Goal: Answer question/provide support

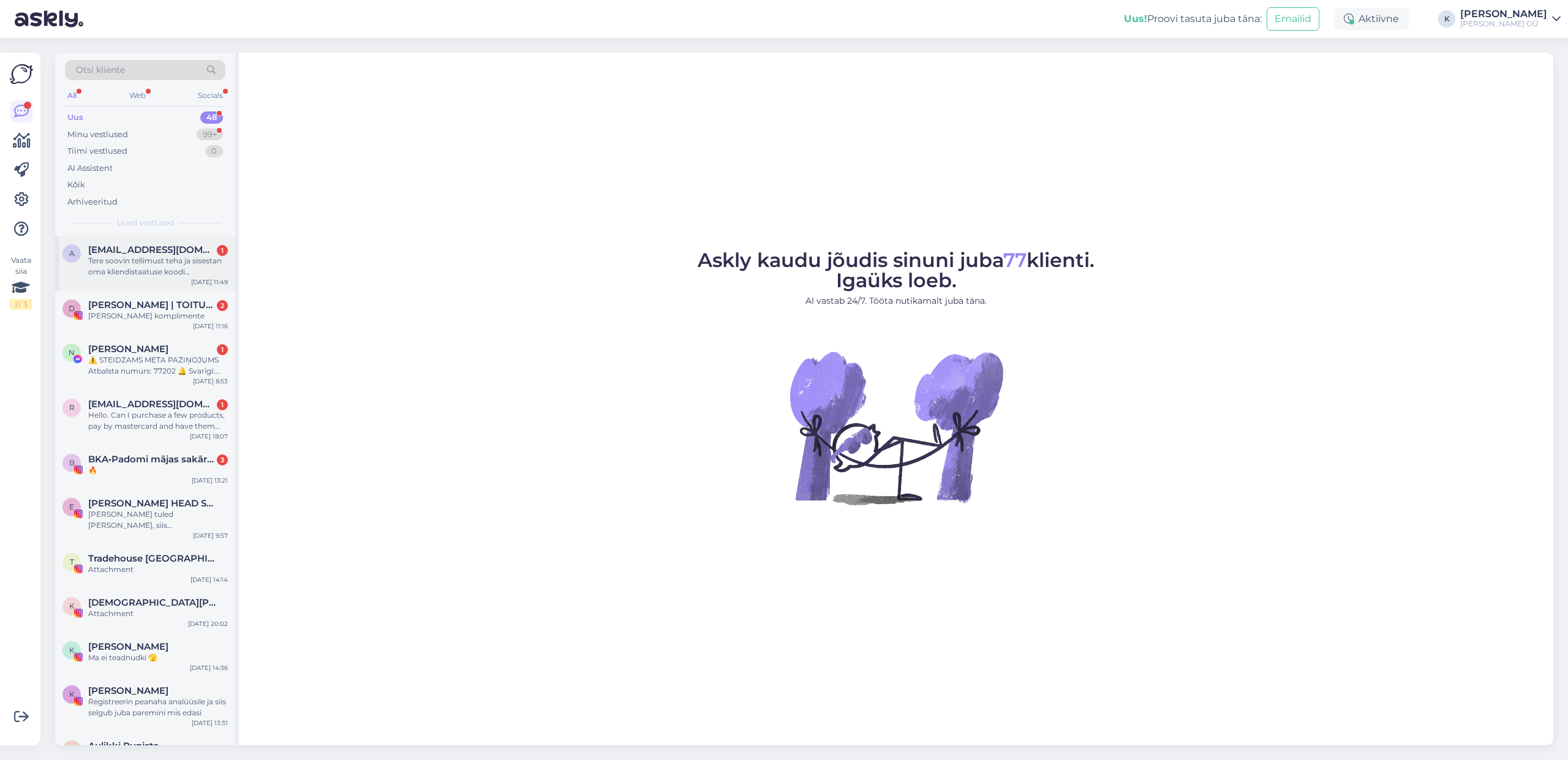
click at [141, 250] on span "[EMAIL_ADDRESS][DOMAIN_NAME]" at bounding box center [152, 250] width 128 height 11
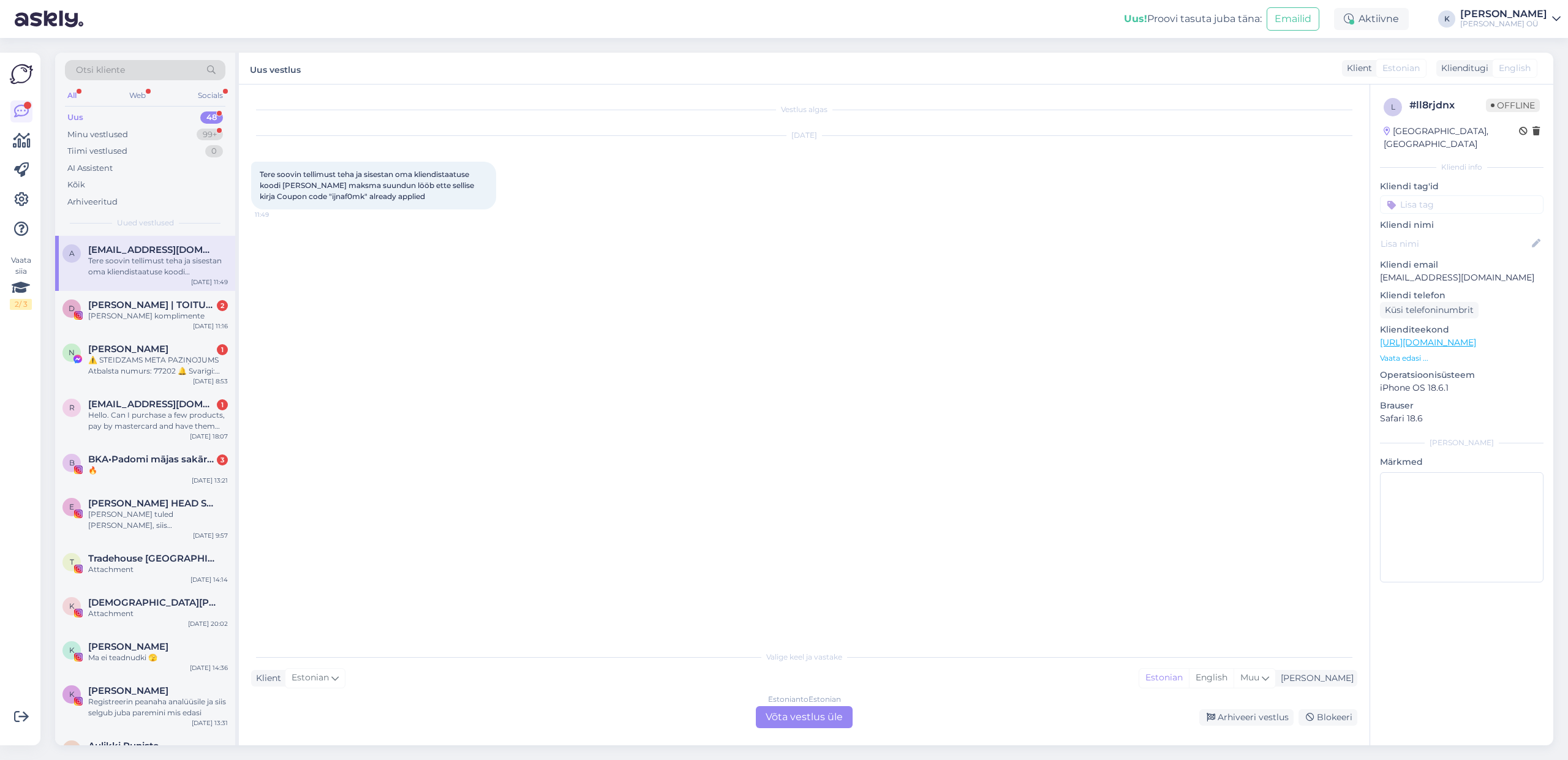
click at [808, 719] on div "Estonian to Estonian Võta vestlus üle" at bounding box center [804, 716] width 97 height 22
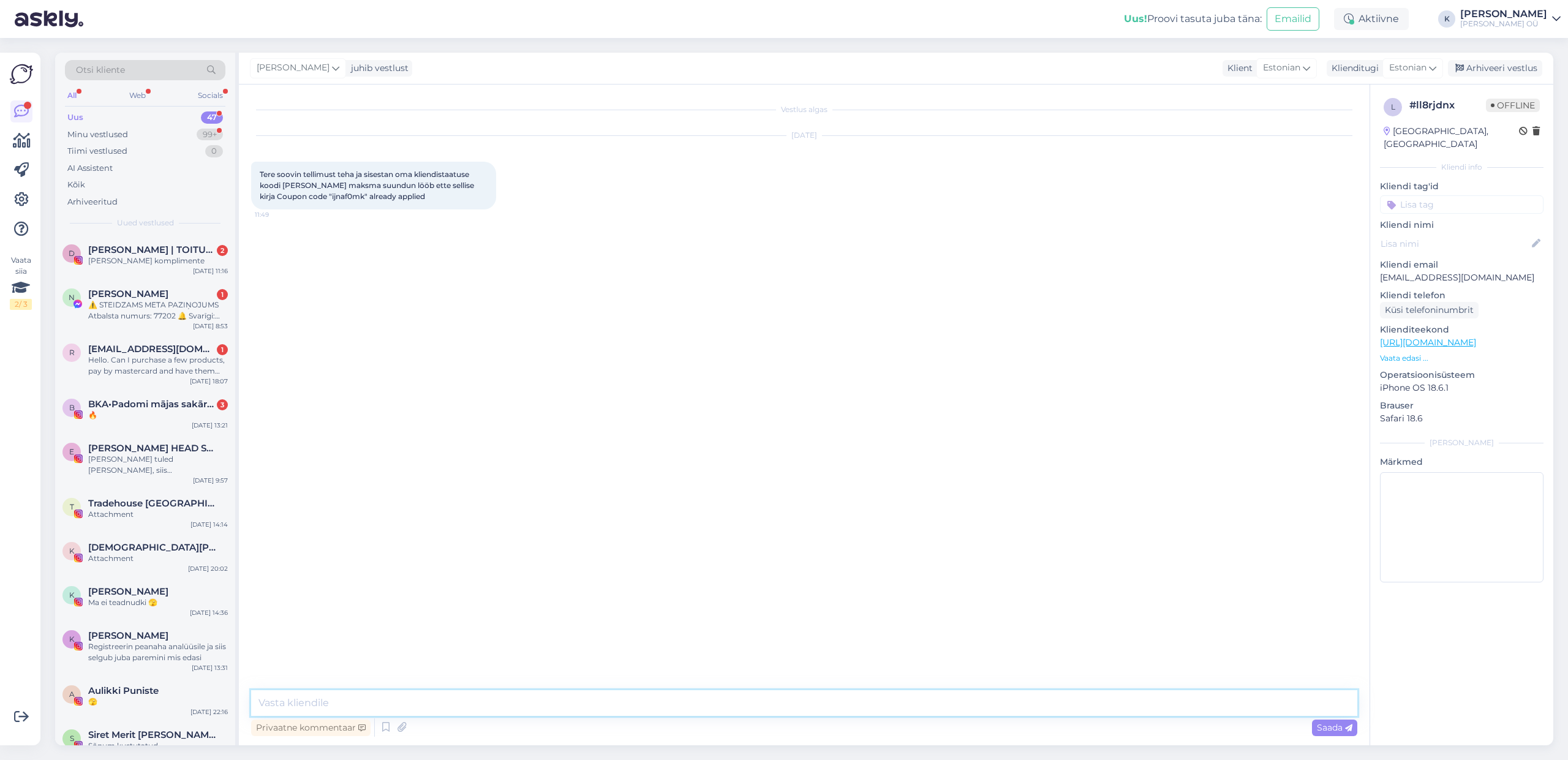
click at [393, 694] on textarea at bounding box center [804, 703] width 1107 height 26
type textarea "N"
type textarea "K"
drag, startPoint x: 565, startPoint y: 703, endPoint x: 739, endPoint y: 697, distance: 174.1
click at [739, 697] on textarea "Leidsime 10% sooduskoodi ning see peaks tehniliselt toimima. Ega Teil juhusliku…" at bounding box center [804, 703] width 1107 height 26
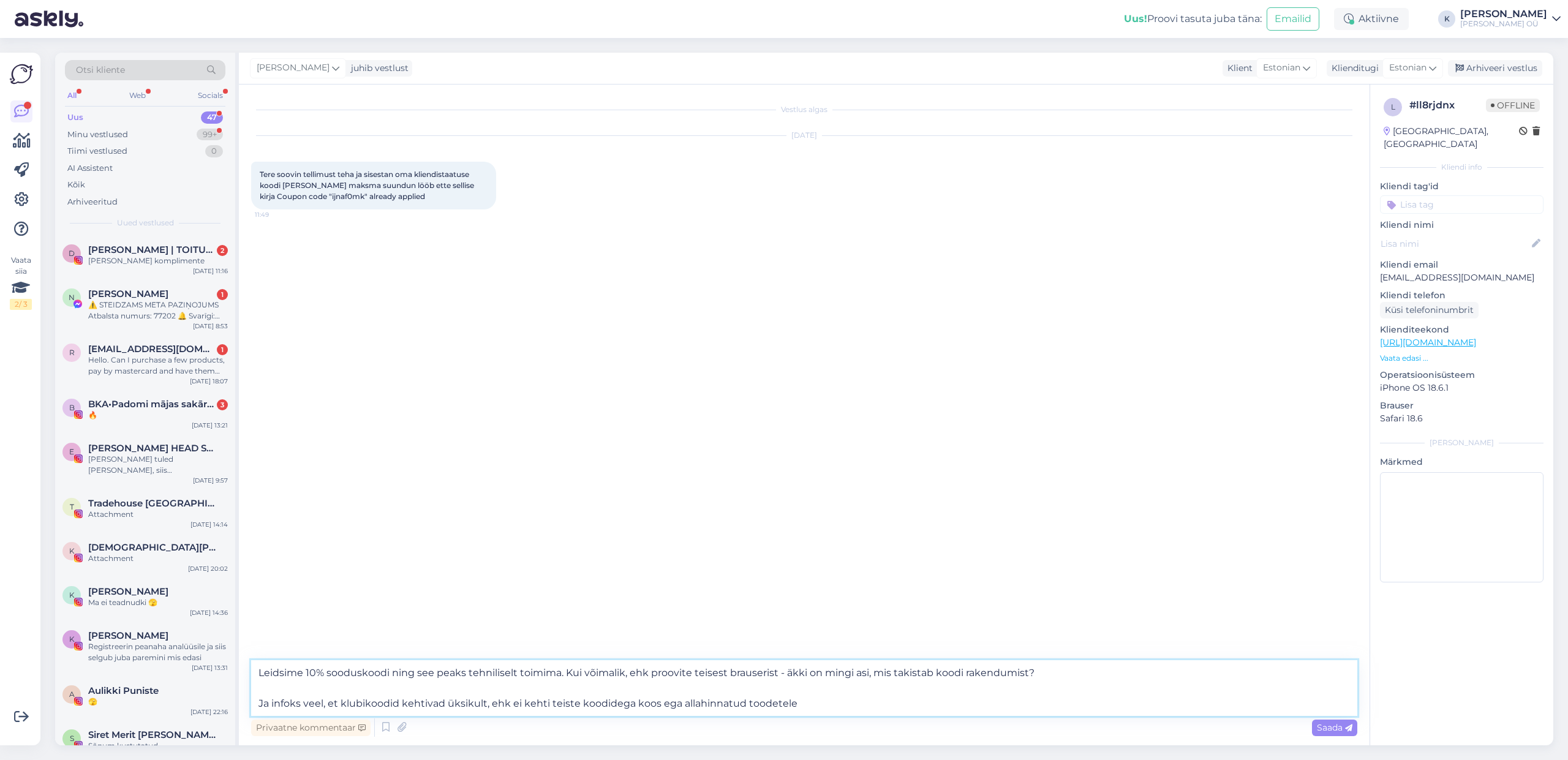
type textarea "Leidsime 10% sooduskoodi ning see peaks tehniliselt toimima. Kui võimalik, ehk …"
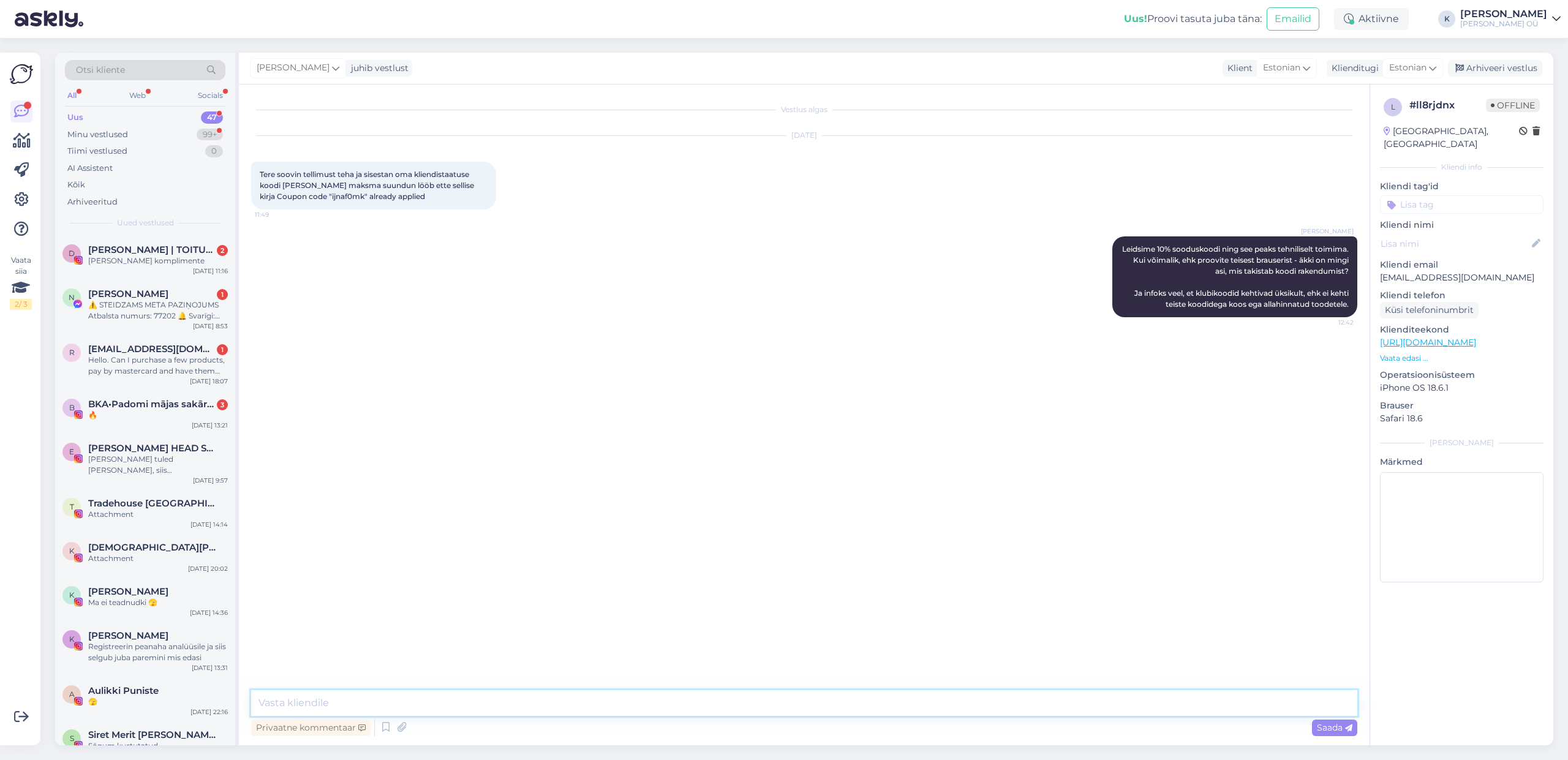
click at [432, 704] on textarea at bounding box center [804, 703] width 1107 height 26
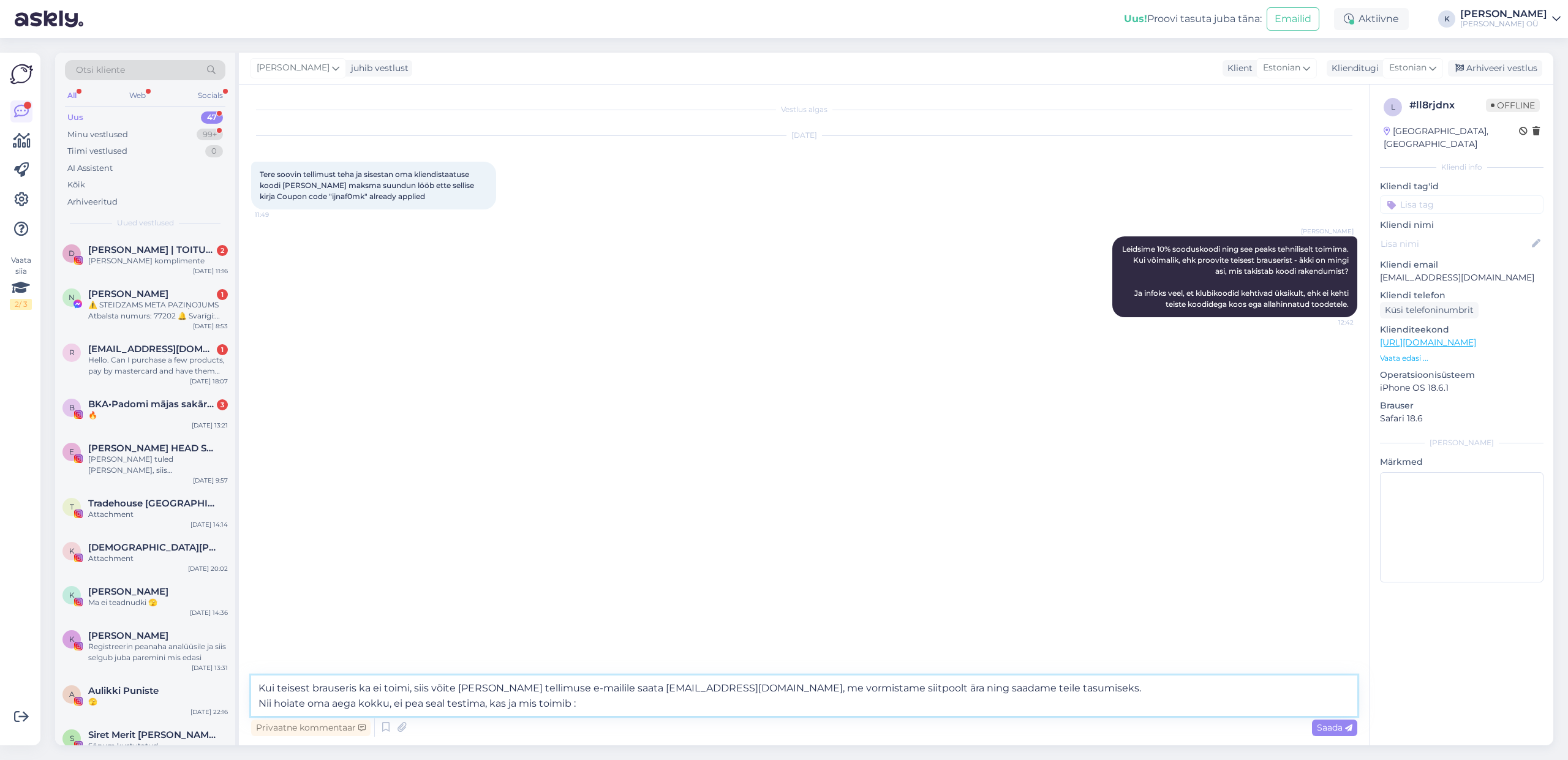
type textarea "Kui teisest brauseris ka ei toimi, siis võite [PERSON_NAME] tellimuse e-mailile…"
